Goal: Navigation & Orientation: Find specific page/section

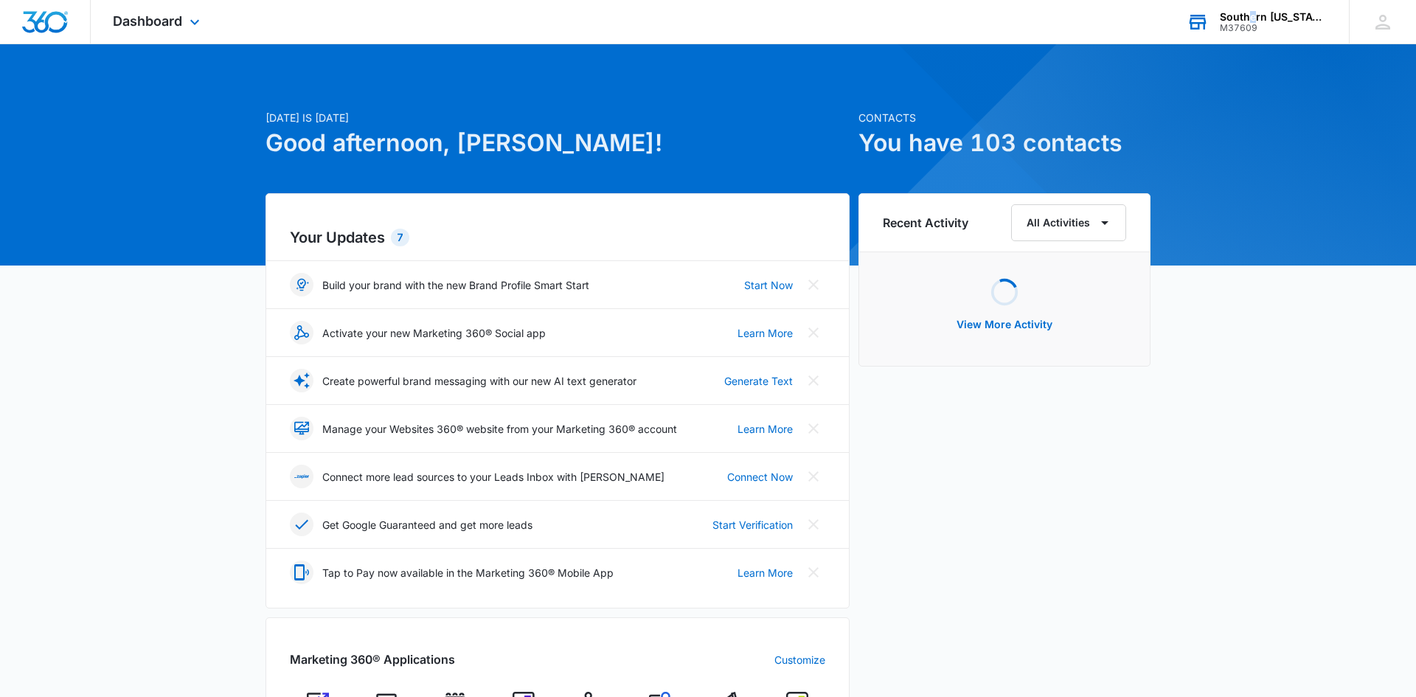
click at [1253, 18] on div "Southern [US_STATE] Vascular" at bounding box center [1274, 17] width 108 height 12
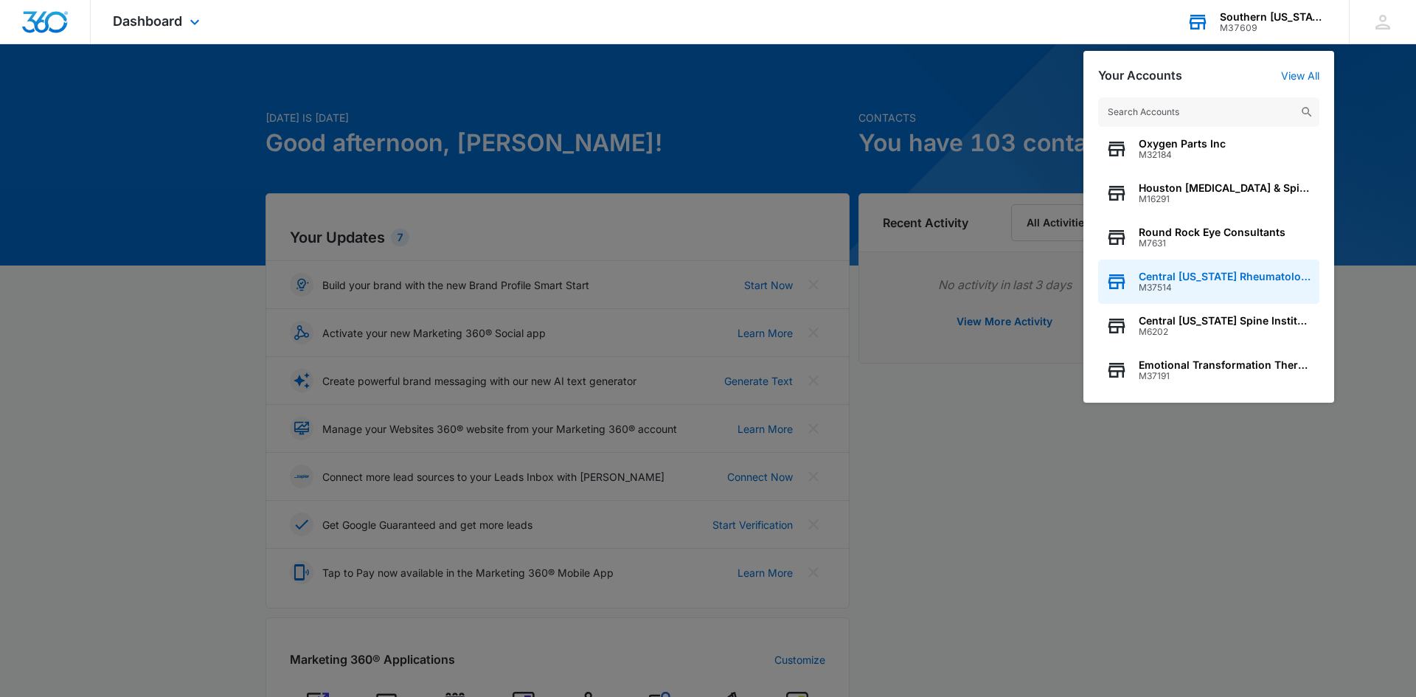
scroll to position [189, 0]
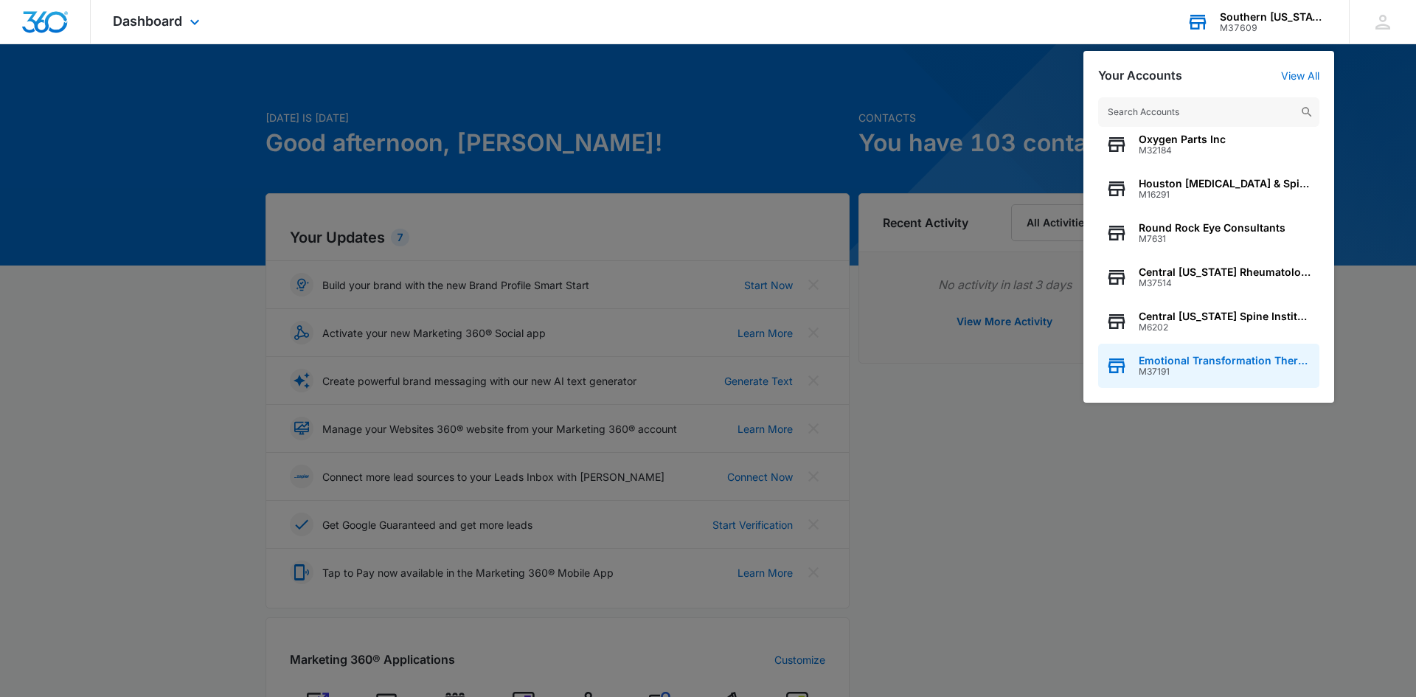
click at [1242, 364] on span "Emotional Transformation Therapy" at bounding box center [1225, 361] width 173 height 12
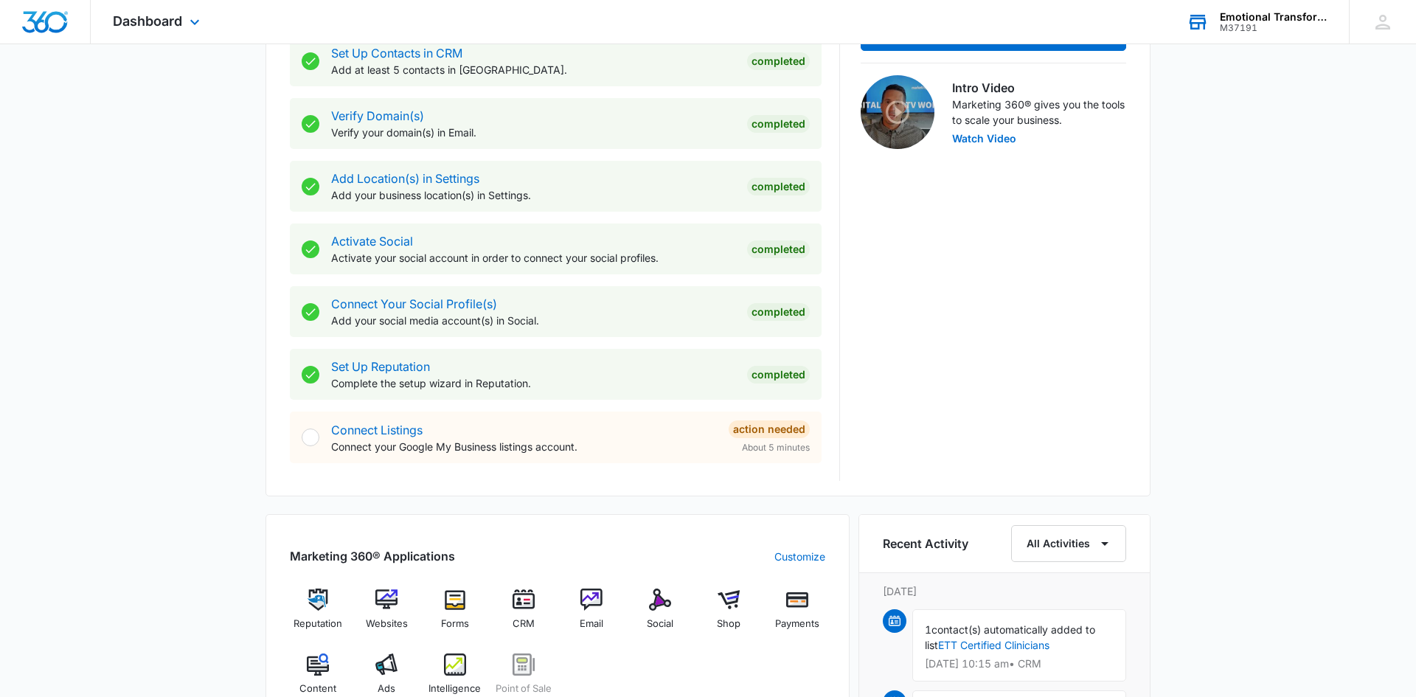
scroll to position [501, 0]
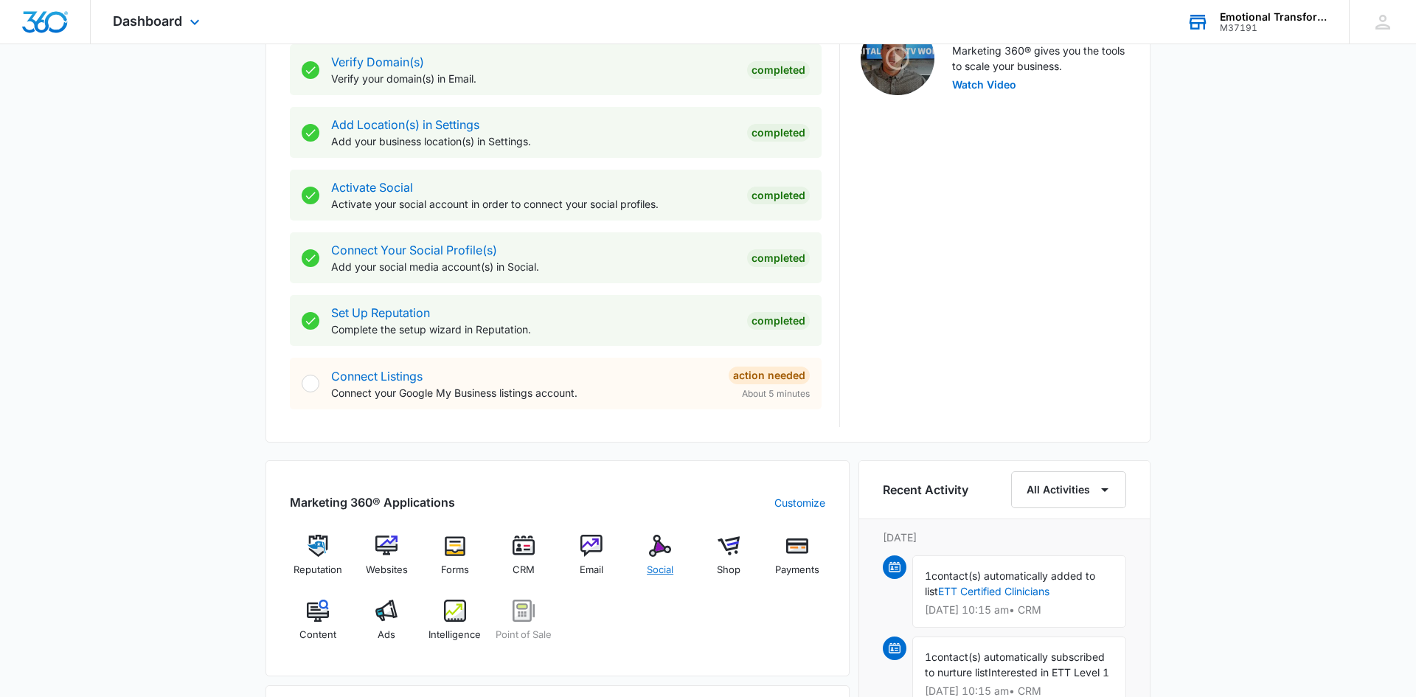
click at [659, 547] on img at bounding box center [660, 546] width 22 height 22
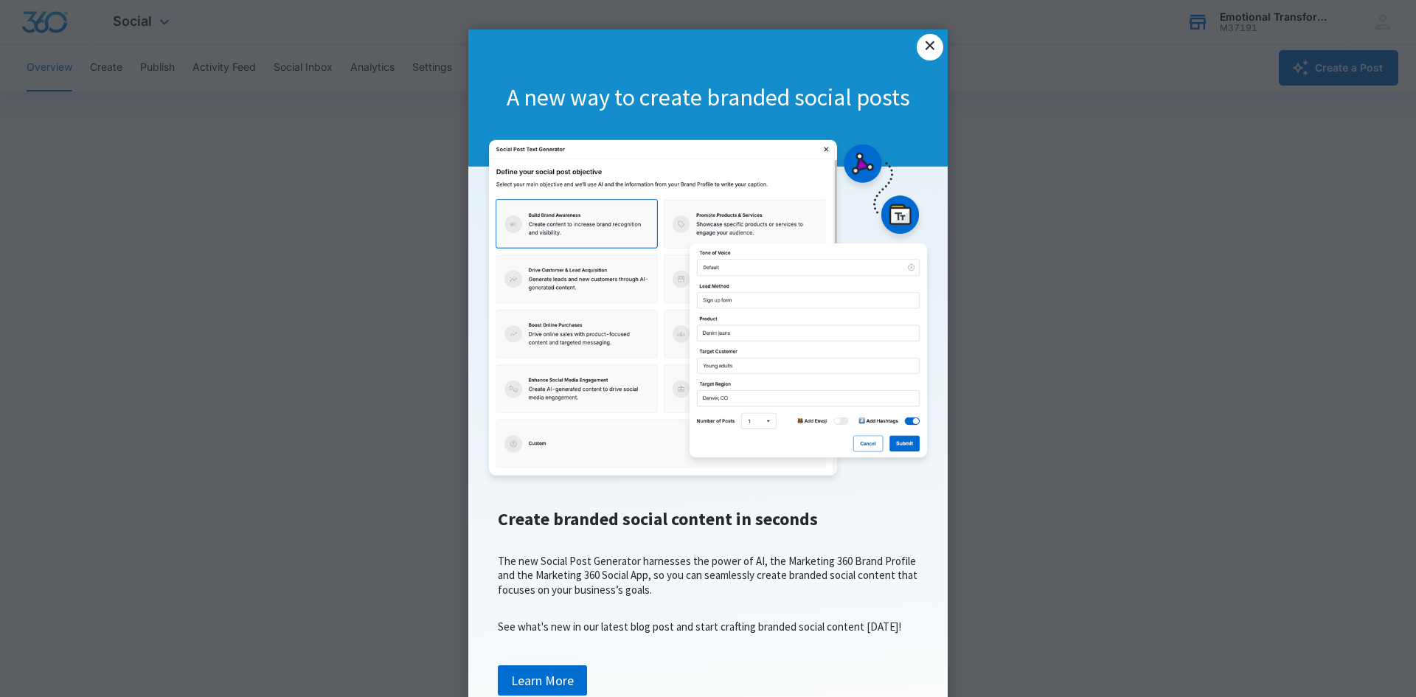
click at [929, 41] on link "×" at bounding box center [930, 47] width 27 height 27
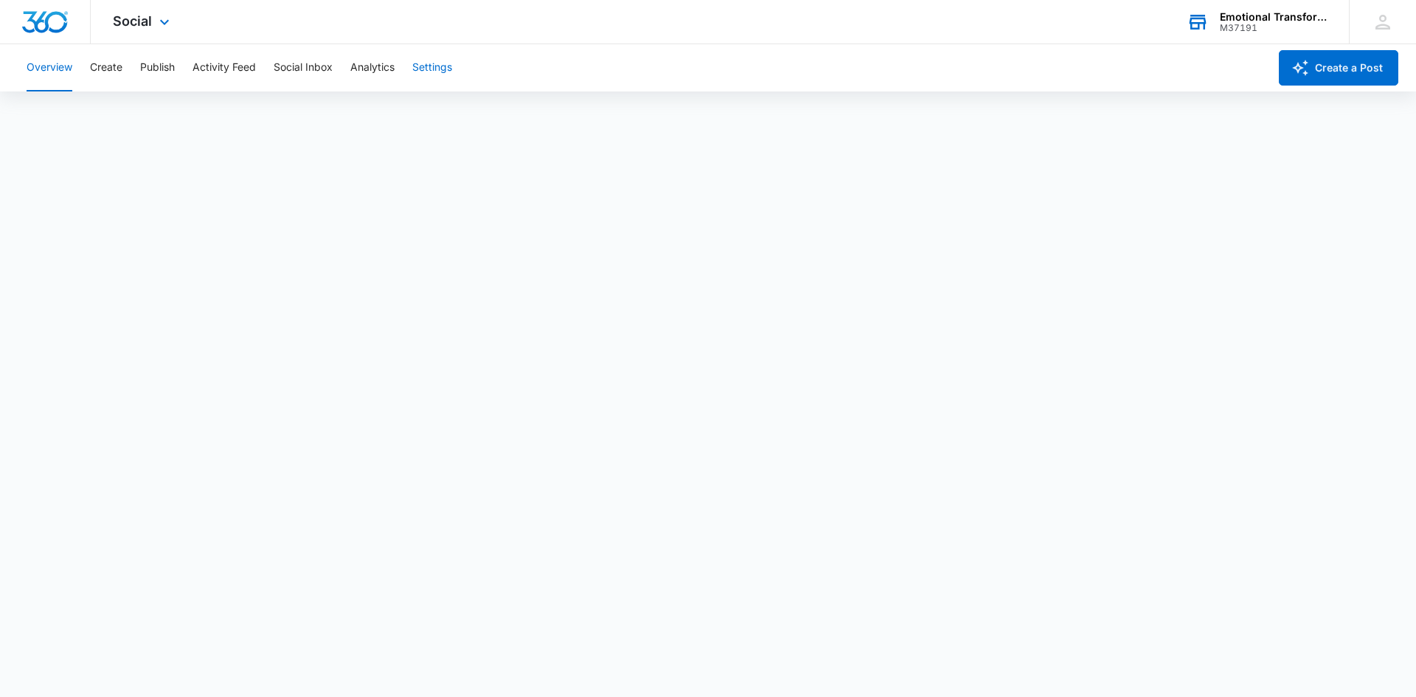
click at [445, 65] on button "Settings" at bounding box center [432, 67] width 40 height 47
click at [52, 76] on button "Overview" at bounding box center [50, 67] width 46 height 47
click at [1250, 24] on div "M37191" at bounding box center [1274, 28] width 108 height 10
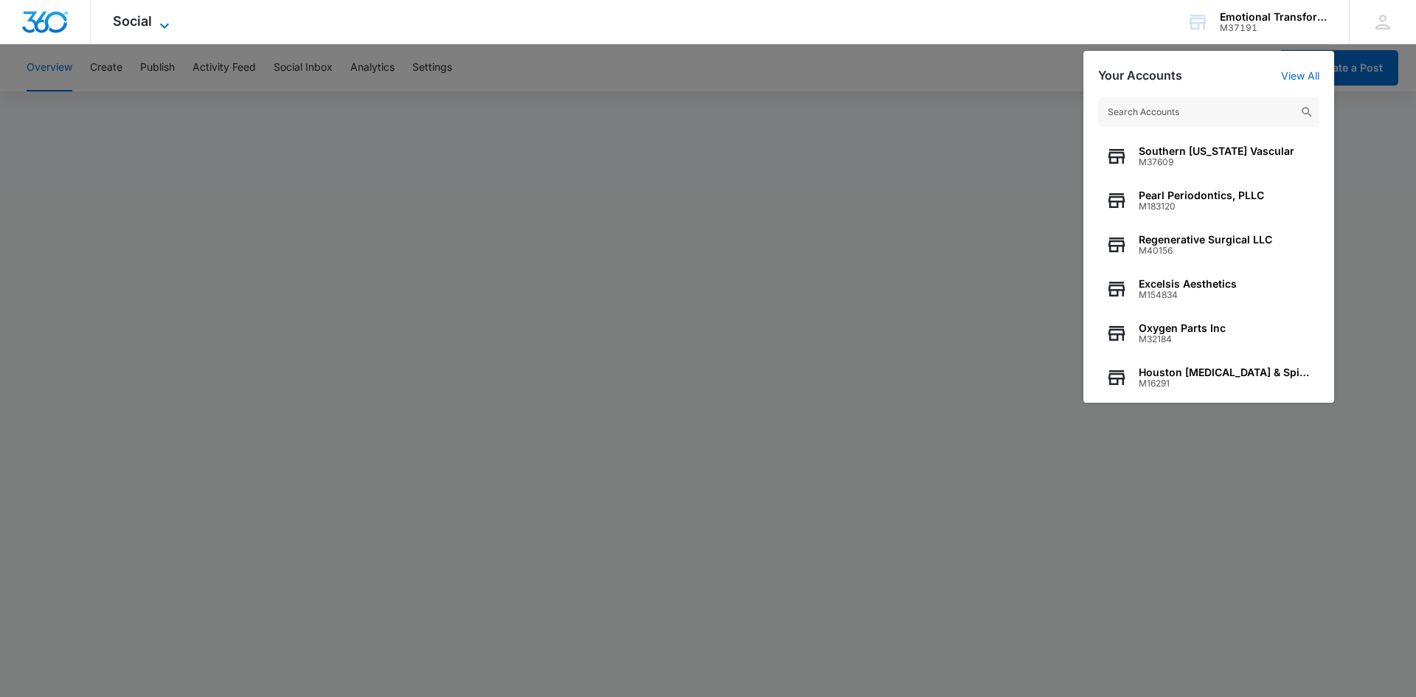
click at [115, 23] on span "Social" at bounding box center [132, 20] width 39 height 15
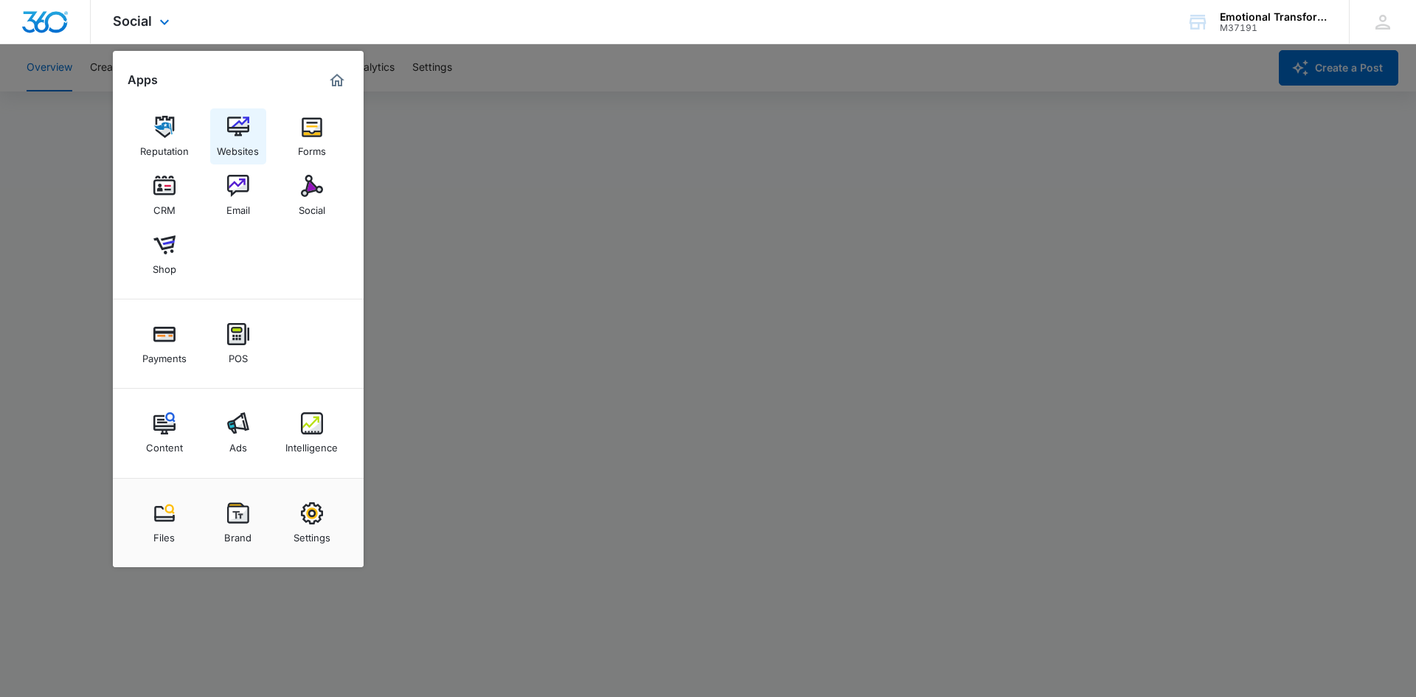
click at [237, 131] on img at bounding box center [238, 127] width 22 height 22
